Goal: Task Accomplishment & Management: Complete application form

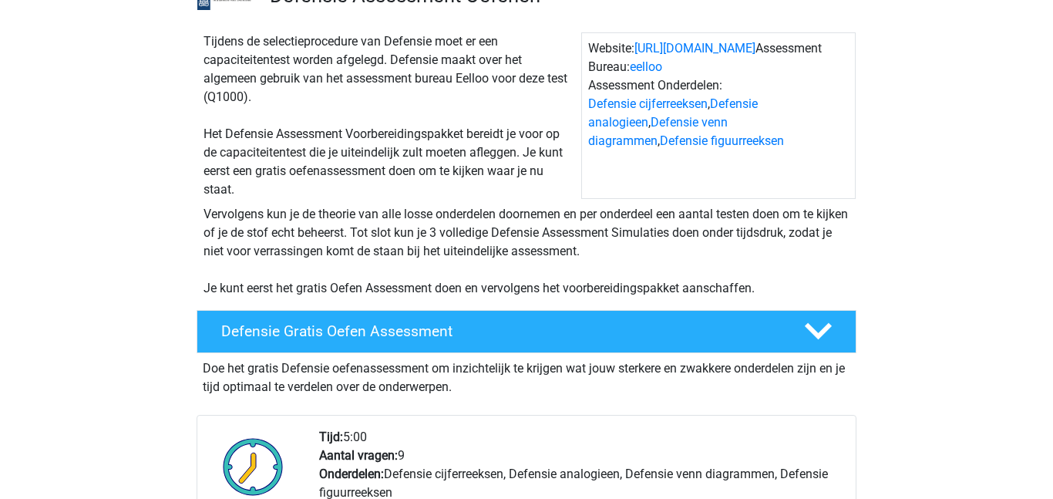
scroll to position [136, 0]
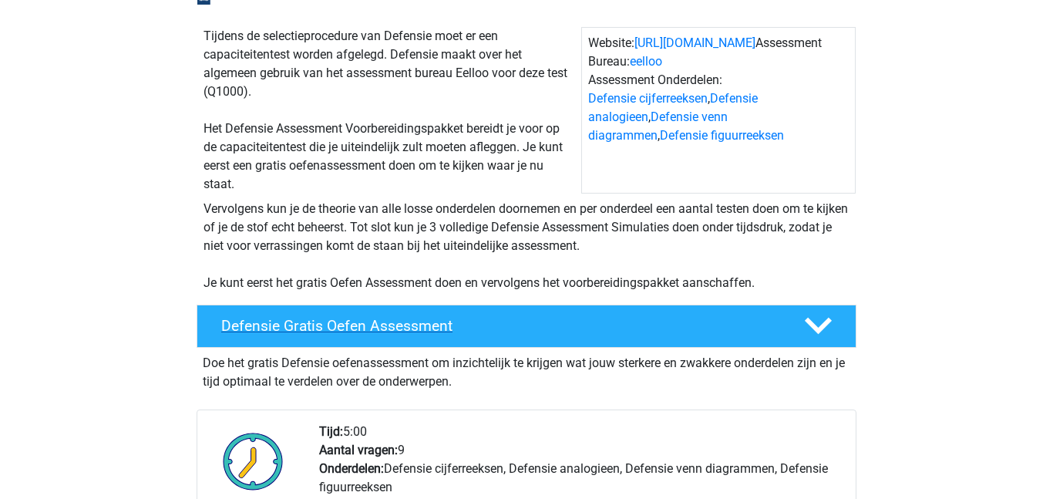
click at [805, 322] on icon at bounding box center [818, 325] width 27 height 27
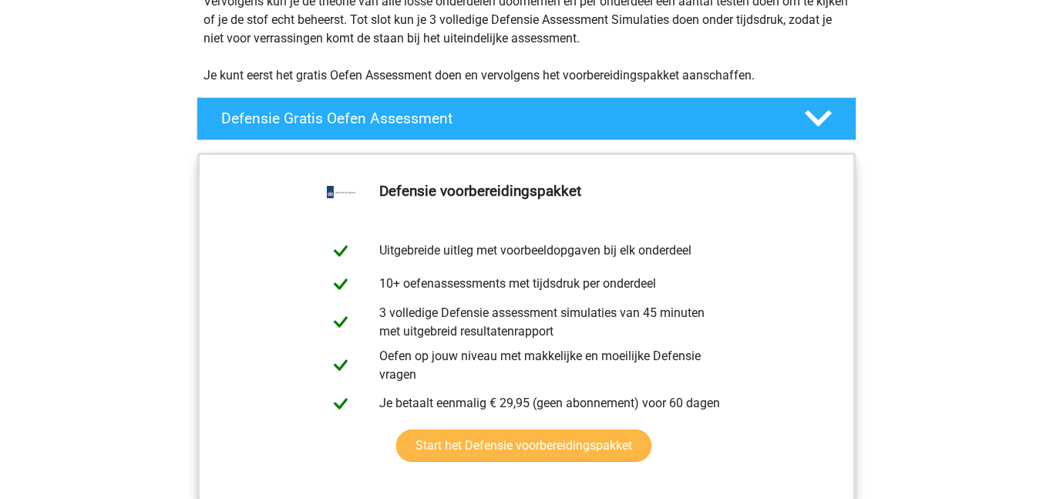
scroll to position [346, 0]
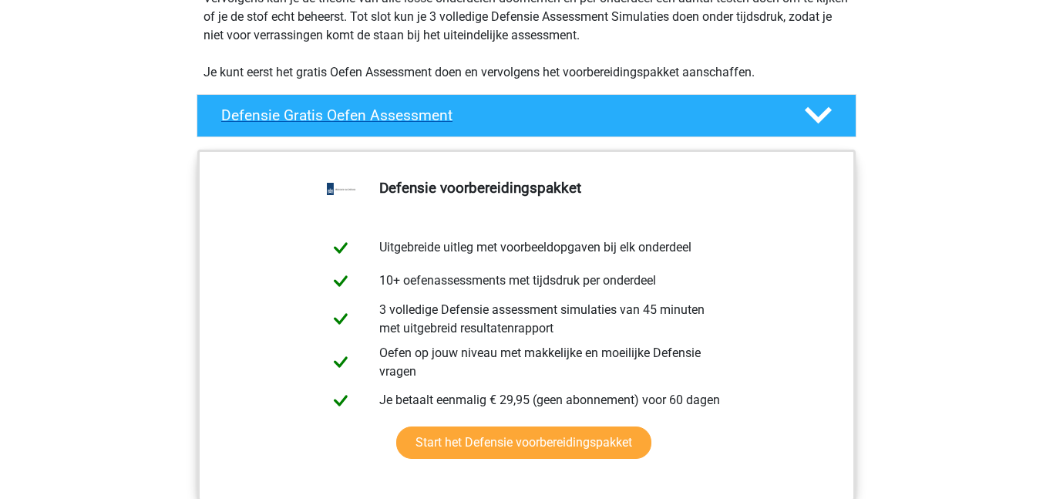
click at [826, 114] on polygon at bounding box center [818, 115] width 27 height 17
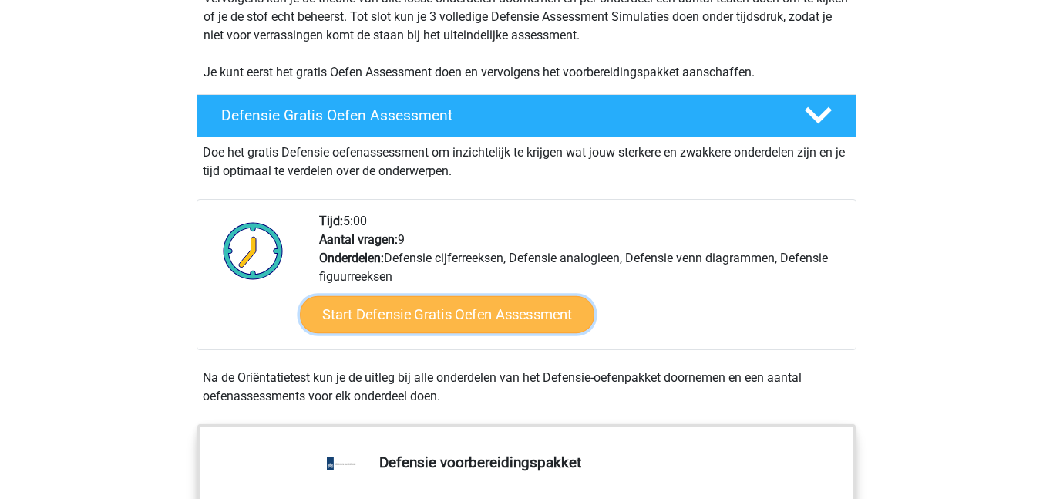
click at [466, 318] on link "Start Defensie Gratis Oefen Assessment" at bounding box center [447, 314] width 294 height 37
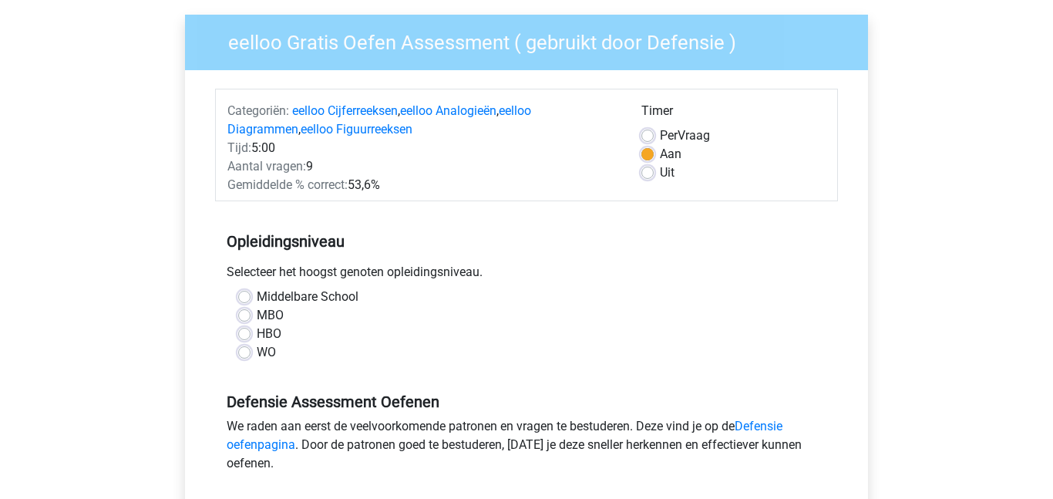
scroll to position [115, 0]
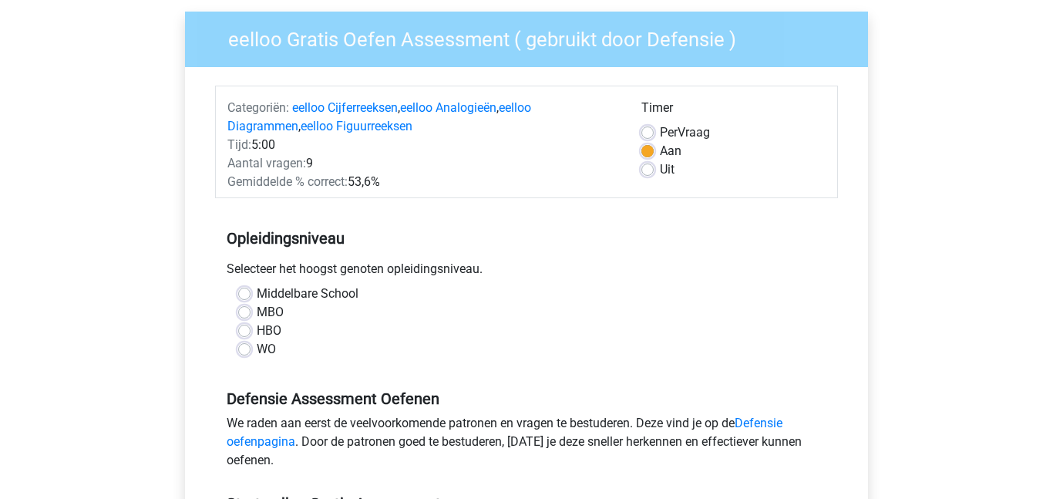
click at [257, 294] on label "Middelbare School" at bounding box center [308, 293] width 102 height 19
click at [245, 294] on input "Middelbare School" at bounding box center [244, 291] width 12 height 15
radio input "true"
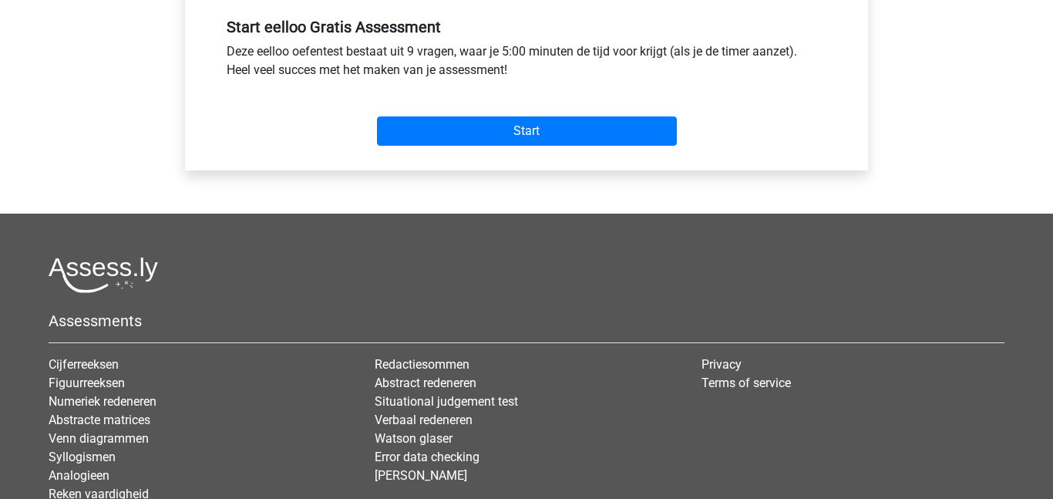
scroll to position [594, 0]
